Goal: Consume media (video, audio): Consume media (video, audio)

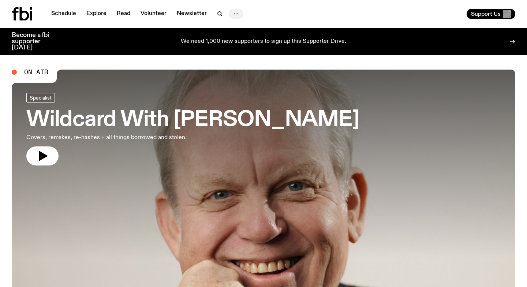
click at [232, 13] on icon "button" at bounding box center [236, 14] width 9 height 9
click at [62, 14] on link "Schedule" at bounding box center [64, 14] width 34 height 10
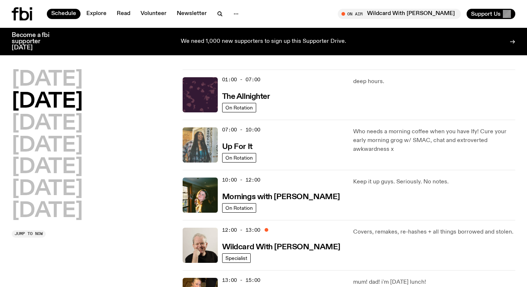
click at [207, 147] on img at bounding box center [199, 144] width 35 height 35
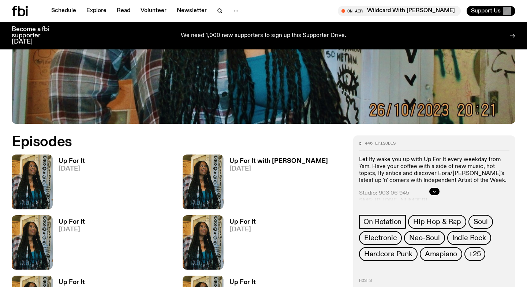
scroll to position [264, 0]
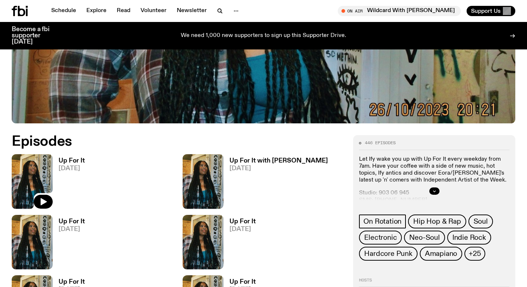
click at [33, 171] on img at bounding box center [32, 181] width 41 height 54
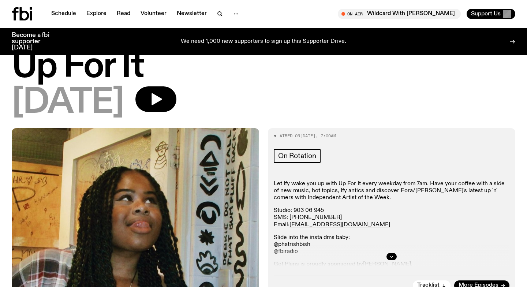
scroll to position [20, 0]
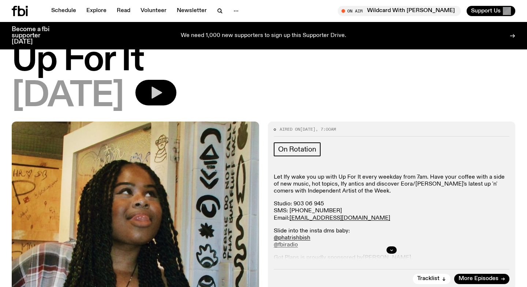
click at [162, 91] on icon "button" at bounding box center [156, 93] width 11 height 12
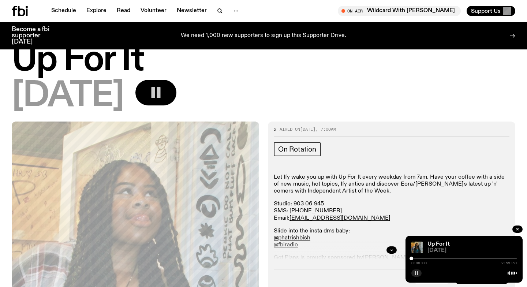
click at [417, 274] on rect "button" at bounding box center [417, 273] width 1 height 4
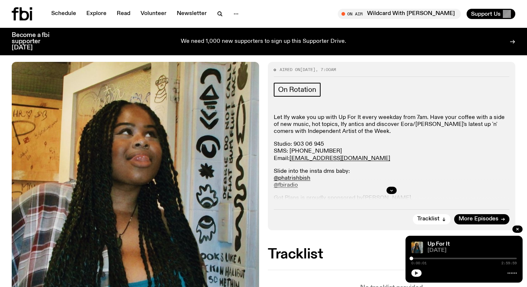
scroll to position [0, 0]
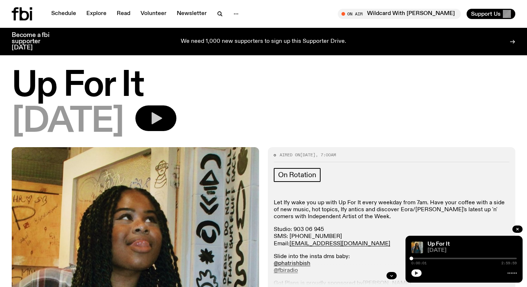
click at [414, 272] on icon "button" at bounding box center [416, 273] width 4 height 4
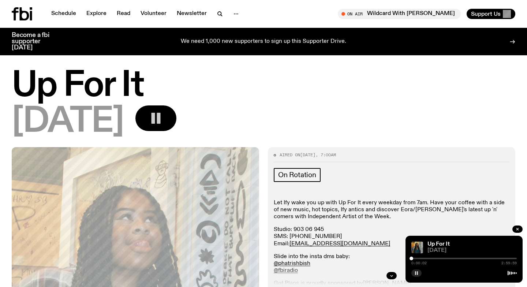
click at [414, 257] on div at bounding box center [463, 257] width 105 height 1
click at [416, 257] on div at bounding box center [463, 257] width 105 height 1
click at [418, 257] on div at bounding box center [463, 257] width 105 height 1
click at [421, 258] on div at bounding box center [463, 257] width 105 height 1
click at [422, 258] on div at bounding box center [421, 258] width 4 height 4
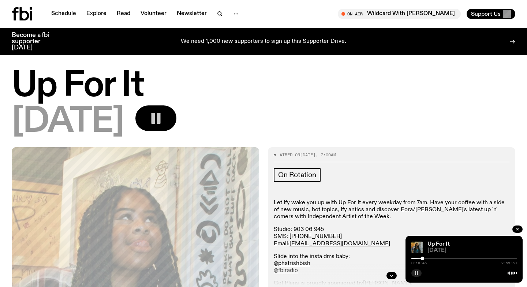
click at [425, 258] on div at bounding box center [463, 257] width 105 height 1
click at [427, 258] on div at bounding box center [463, 257] width 105 height 1
click at [429, 258] on div at bounding box center [463, 257] width 105 height 1
click at [430, 258] on div at bounding box center [429, 258] width 4 height 4
click at [432, 258] on div at bounding box center [463, 257] width 105 height 1
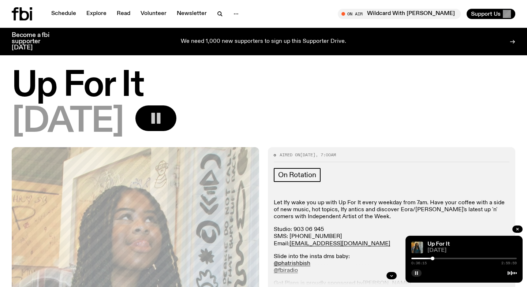
click at [434, 258] on div at bounding box center [463, 257] width 105 height 1
click at [436, 258] on div at bounding box center [435, 258] width 4 height 4
click at [439, 258] on div at bounding box center [463, 257] width 105 height 1
click at [441, 258] on div at bounding box center [463, 257] width 105 height 1
click at [443, 258] on div at bounding box center [463, 257] width 105 height 1
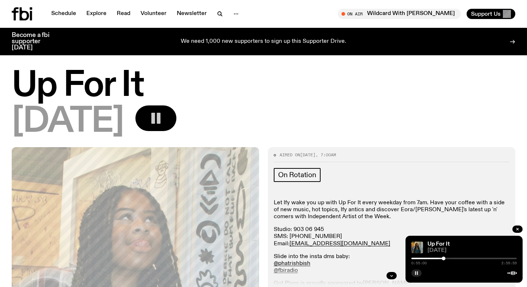
click at [445, 258] on div at bounding box center [443, 258] width 4 height 4
click at [446, 258] on div at bounding box center [445, 258] width 4 height 4
click at [449, 258] on div at bounding box center [463, 257] width 105 height 1
click at [451, 259] on div at bounding box center [451, 258] width 4 height 4
click at [454, 259] on div at bounding box center [463, 257] width 105 height 1
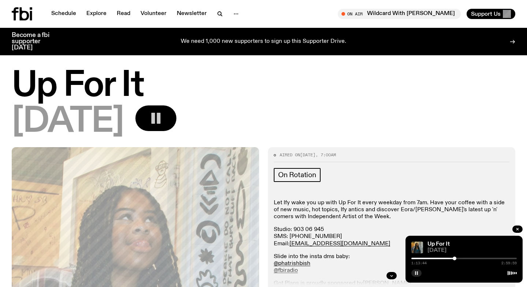
click at [457, 259] on div at bounding box center [463, 257] width 105 height 1
click at [459, 259] on div at bounding box center [463, 257] width 105 height 1
click at [457, 258] on div at bounding box center [457, 258] width 4 height 4
click at [459, 258] on div at bounding box center [463, 257] width 105 height 1
click at [460, 257] on div at bounding box center [459, 258] width 4 height 4
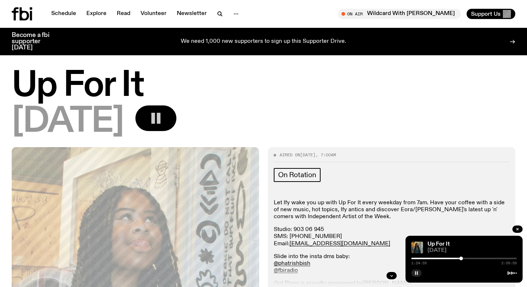
click at [461, 257] on div at bounding box center [461, 258] width 4 height 4
click at [462, 258] on div at bounding box center [462, 258] width 4 height 4
click at [463, 258] on div at bounding box center [462, 258] width 4 height 4
click at [464, 258] on div at bounding box center [464, 258] width 4 height 4
click at [464, 259] on div at bounding box center [465, 258] width 4 height 4
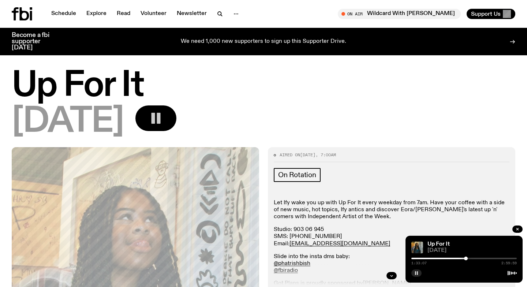
click at [466, 258] on div at bounding box center [466, 258] width 4 height 4
click at [467, 258] on div at bounding box center [467, 258] width 4 height 4
click at [468, 258] on div at bounding box center [467, 258] width 4 height 4
click at [470, 258] on div at bounding box center [470, 258] width 4 height 4
click at [471, 258] on div at bounding box center [470, 258] width 4 height 4
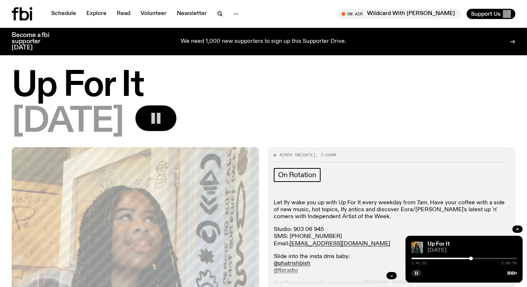
click at [471, 258] on div at bounding box center [471, 258] width 4 height 4
click at [473, 258] on div at bounding box center [473, 258] width 4 height 4
click at [474, 258] on div at bounding box center [473, 258] width 4 height 4
click at [475, 258] on div at bounding box center [474, 258] width 4 height 4
click at [476, 258] on div at bounding box center [475, 258] width 4 height 4
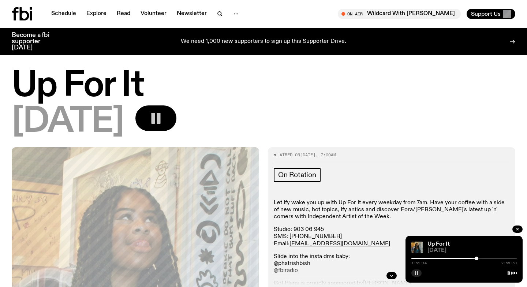
click at [479, 258] on div at bounding box center [463, 257] width 105 height 1
click at [480, 258] on div at bounding box center [480, 258] width 4 height 4
click at [481, 257] on div at bounding box center [480, 258] width 4 height 4
click at [482, 257] on div at bounding box center [481, 258] width 4 height 4
click at [482, 257] on div at bounding box center [483, 258] width 4 height 4
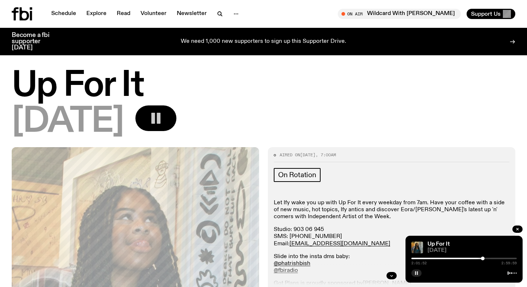
click at [483, 258] on div at bounding box center [483, 258] width 4 height 4
click at [485, 258] on div at bounding box center [463, 257] width 105 height 1
click at [488, 257] on div at bounding box center [463, 257] width 105 height 1
click at [489, 257] on div at bounding box center [463, 257] width 105 height 1
click at [490, 257] on div at bounding box center [491, 258] width 4 height 4
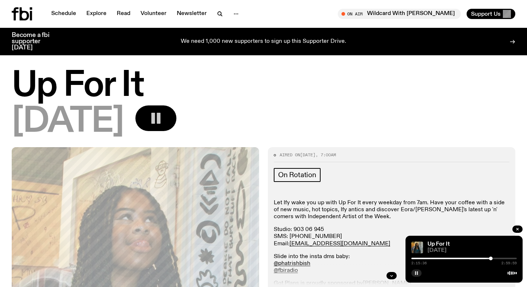
click at [492, 257] on div at bounding box center [491, 258] width 4 height 4
click at [493, 258] on div at bounding box center [493, 258] width 4 height 4
click at [496, 258] on div at bounding box center [463, 257] width 105 height 1
click at [497, 258] on div at bounding box center [497, 258] width 4 height 4
click at [498, 258] on div at bounding box center [497, 258] width 4 height 4
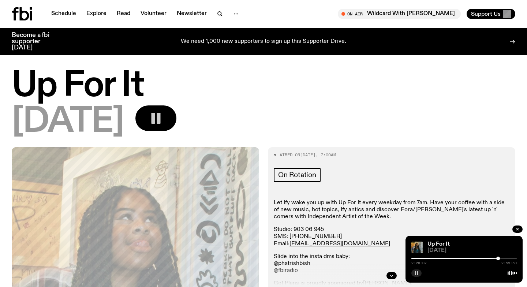
click at [500, 258] on div at bounding box center [463, 257] width 105 height 1
click at [502, 258] on div at bounding box center [463, 257] width 105 height 1
click at [504, 258] on div at bounding box center [463, 257] width 105 height 1
click at [505, 258] on div at bounding box center [505, 258] width 4 height 4
click at [507, 258] on div at bounding box center [507, 258] width 4 height 4
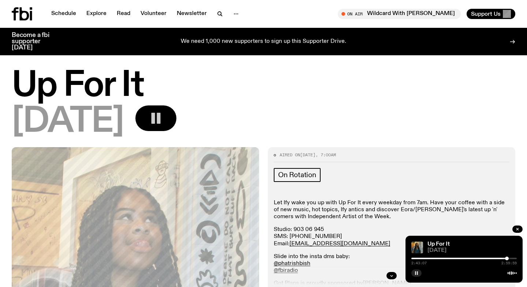
click at [508, 258] on div at bounding box center [507, 258] width 4 height 4
click at [508, 258] on div at bounding box center [509, 258] width 4 height 4
click at [509, 258] on div at bounding box center [509, 258] width 4 height 4
click at [510, 258] on div at bounding box center [509, 258] width 4 height 4
click at [511, 258] on div at bounding box center [510, 258] width 4 height 4
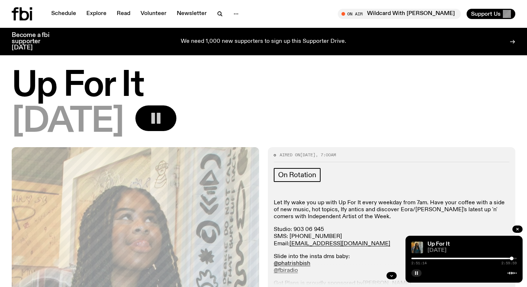
click at [513, 258] on div at bounding box center [511, 258] width 4 height 4
click at [416, 272] on icon "button" at bounding box center [416, 273] width 4 height 4
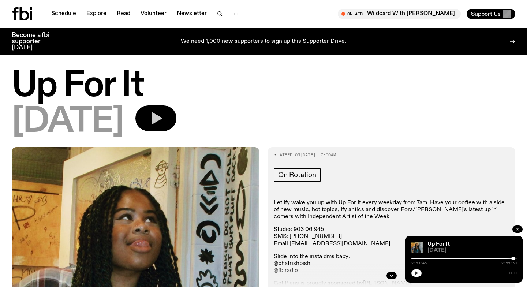
click at [517, 227] on icon "button" at bounding box center [517, 229] width 4 height 4
